Goal: Ask a question

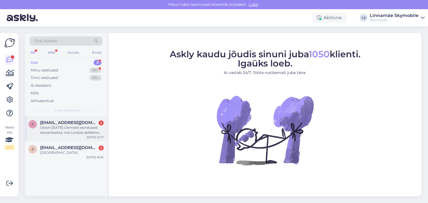
click at [66, 134] on div "Ostsin [DATE] Ülemiste esindusest ekraanikaitse, mis tundub defektne [PERSON_NA…" at bounding box center [71, 130] width 63 height 10
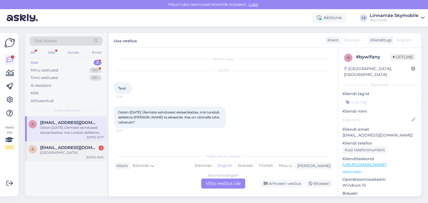
click at [79, 149] on span "[EMAIL_ADDRESS][DOMAIN_NAME]" at bounding box center [69, 147] width 58 height 5
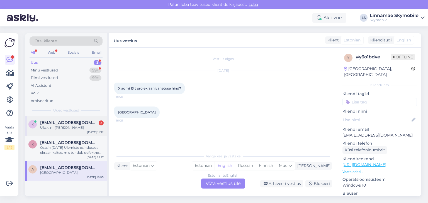
click at [44, 125] on div "Ükski nr [PERSON_NAME]" at bounding box center [71, 127] width 63 height 5
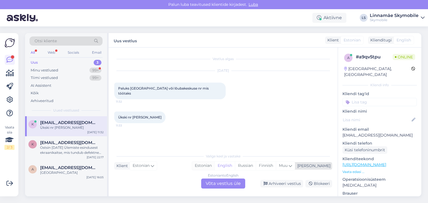
click at [214, 165] on div "Estonian" at bounding box center [203, 166] width 23 height 8
click at [213, 185] on div "Estonian to Estonian Võta vestlus üle" at bounding box center [223, 184] width 44 height 10
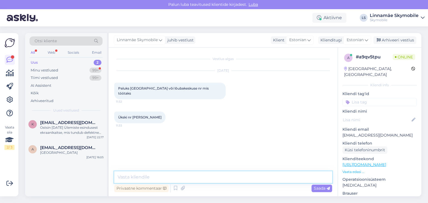
click at [170, 178] on textarea at bounding box center [223, 177] width 218 height 12
type textarea "М"
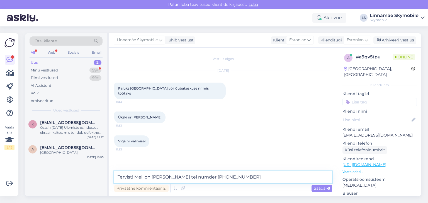
type textarea "Tervist! Meil on [PERSON_NAME] tel numder [PHONE_NUMBER]"
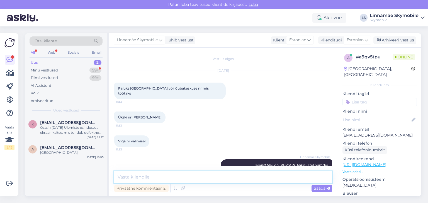
scroll to position [6, 0]
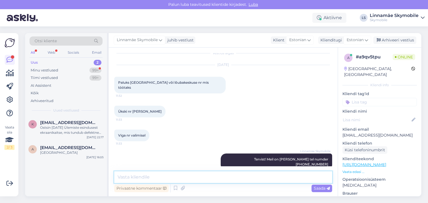
drag, startPoint x: 166, startPoint y: 179, endPoint x: 281, endPoint y: 177, distance: 114.4
click at [281, 177] on textarea at bounding box center [223, 177] width 218 height 12
